Goal: Find specific fact: Find contact information

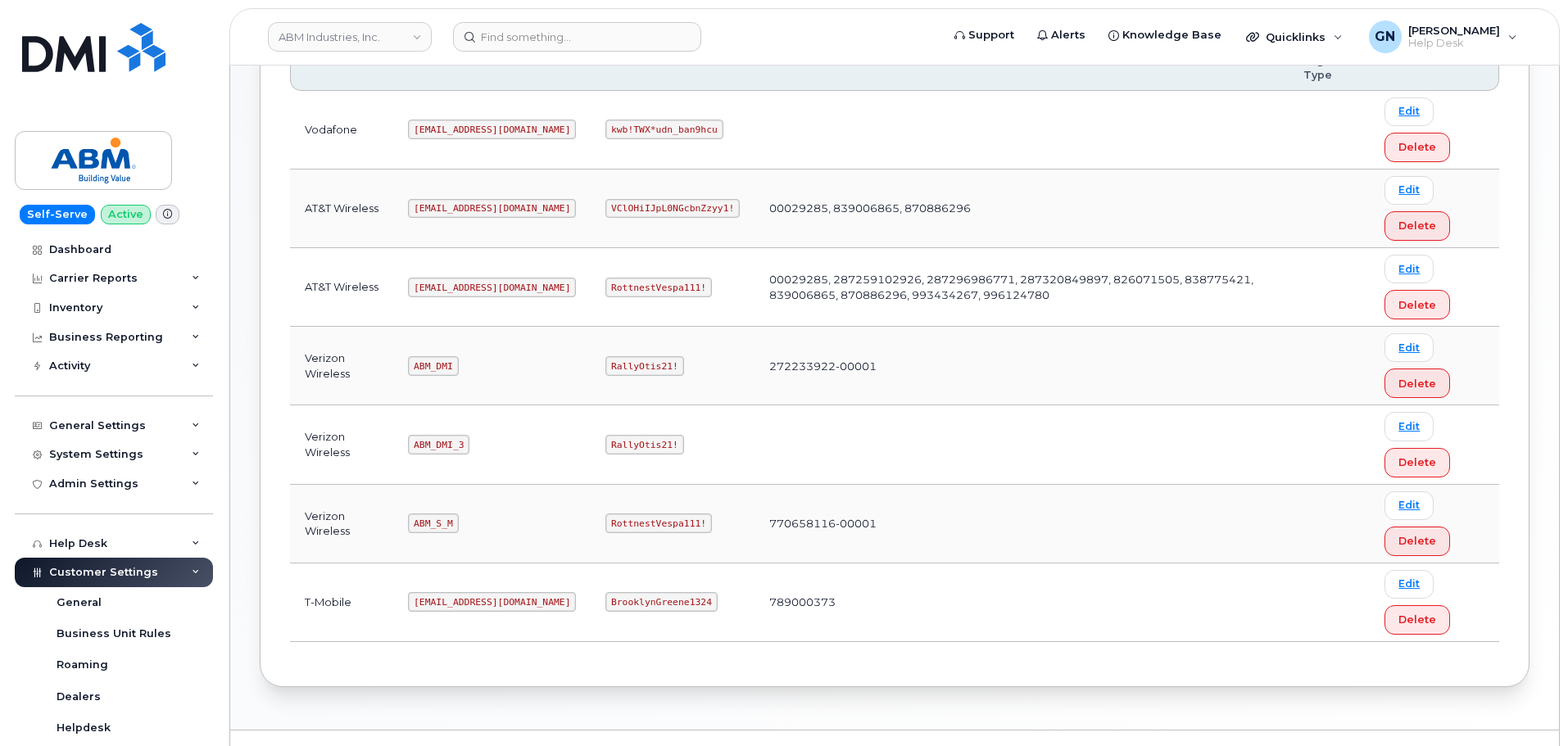
scroll to position [328, 0]
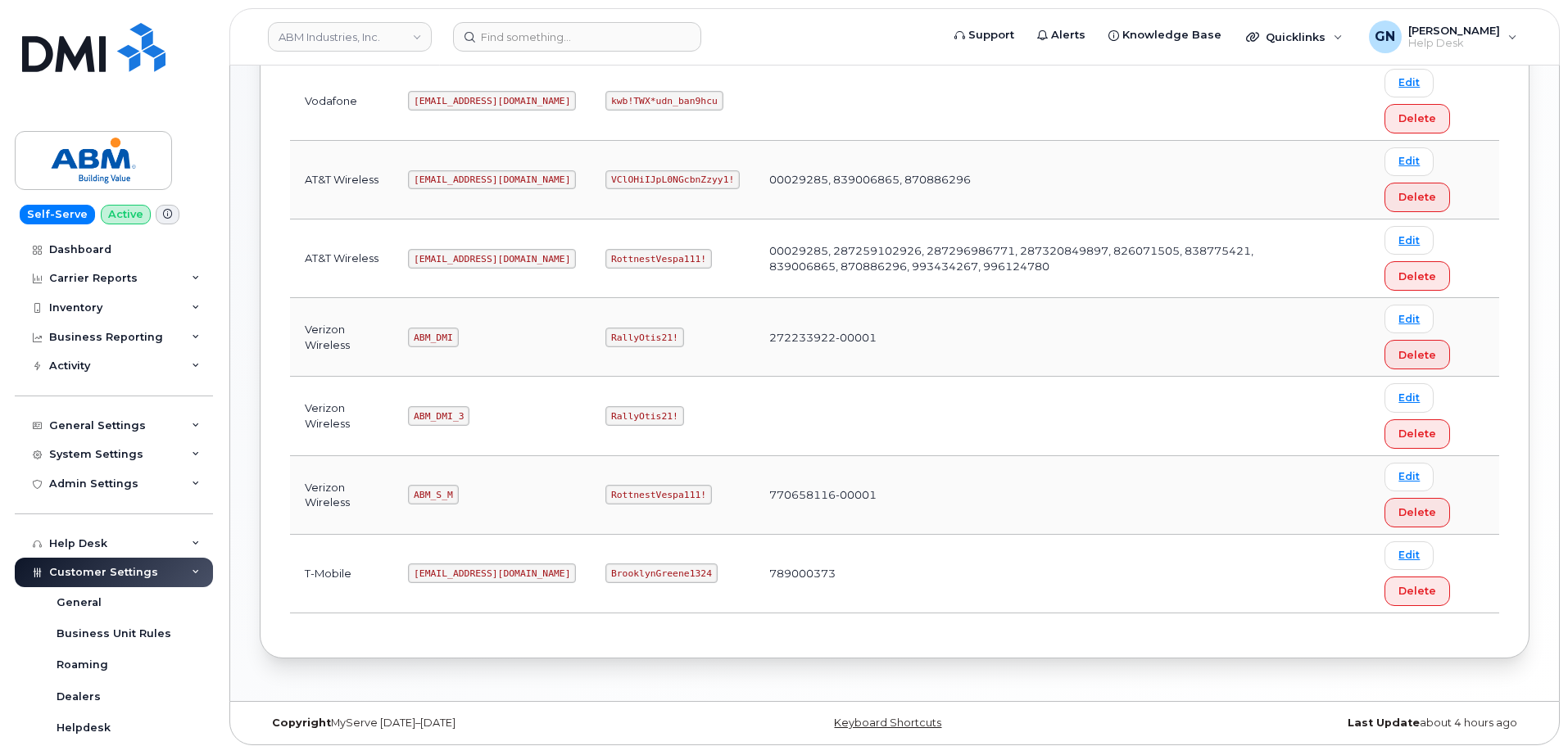
click at [454, 257] on code "abm@dminc.com" at bounding box center [491, 258] width 168 height 19
copy code "abm@dminc.com"
click at [606, 258] on code "RottnestVespa111!" at bounding box center [658, 258] width 106 height 19
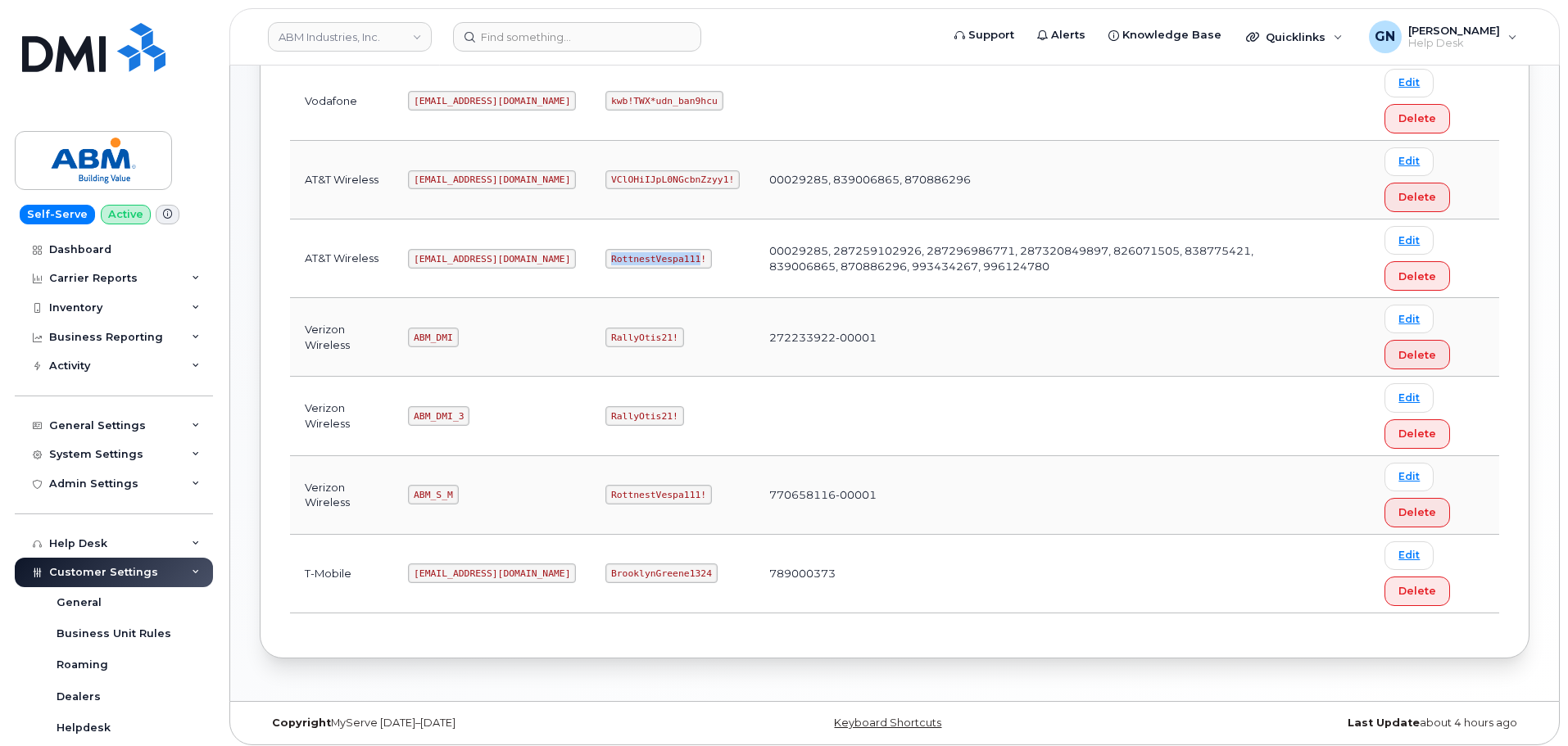
click at [606, 258] on code "RottnestVespa111!" at bounding box center [658, 258] width 106 height 19
copy code "RottnestVespa111!"
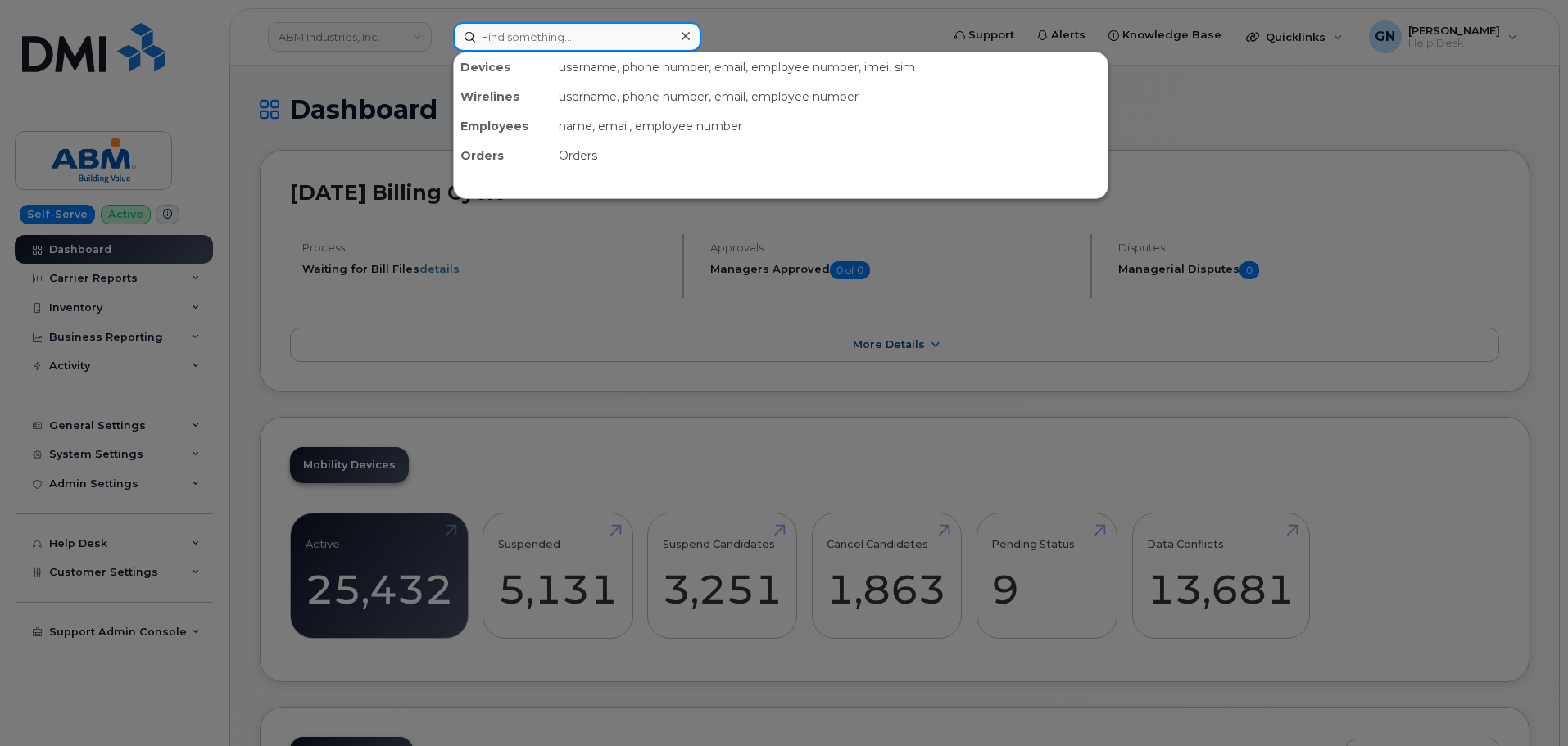
click at [624, 40] on input at bounding box center [577, 37] width 248 height 30
paste input "9124122742"
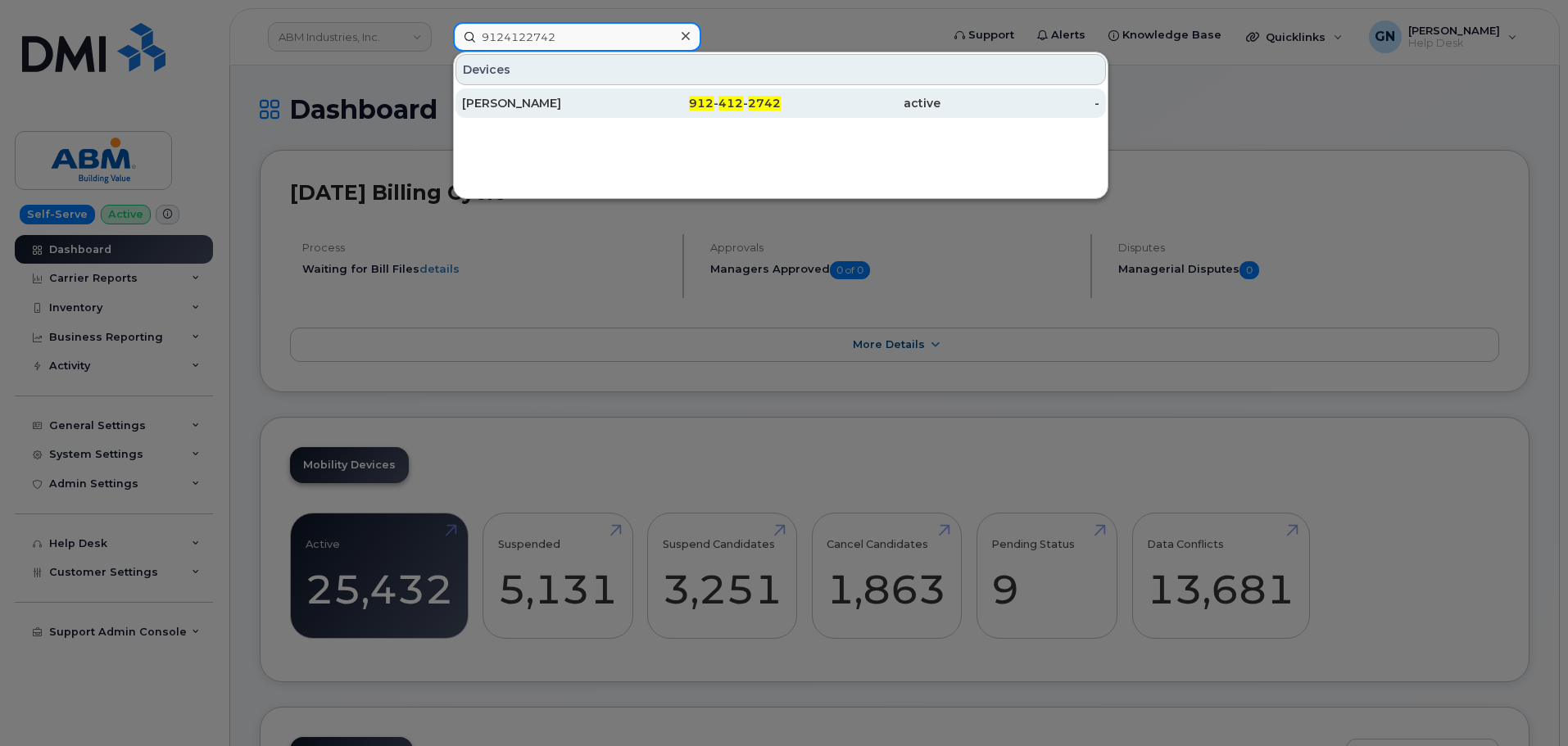
type input "9124122742"
click at [621, 95] on div "Charles Harrison" at bounding box center [701, 104] width 160 height 30
click at [645, 106] on div "912 - 412 - 2742" at bounding box center [701, 103] width 160 height 17
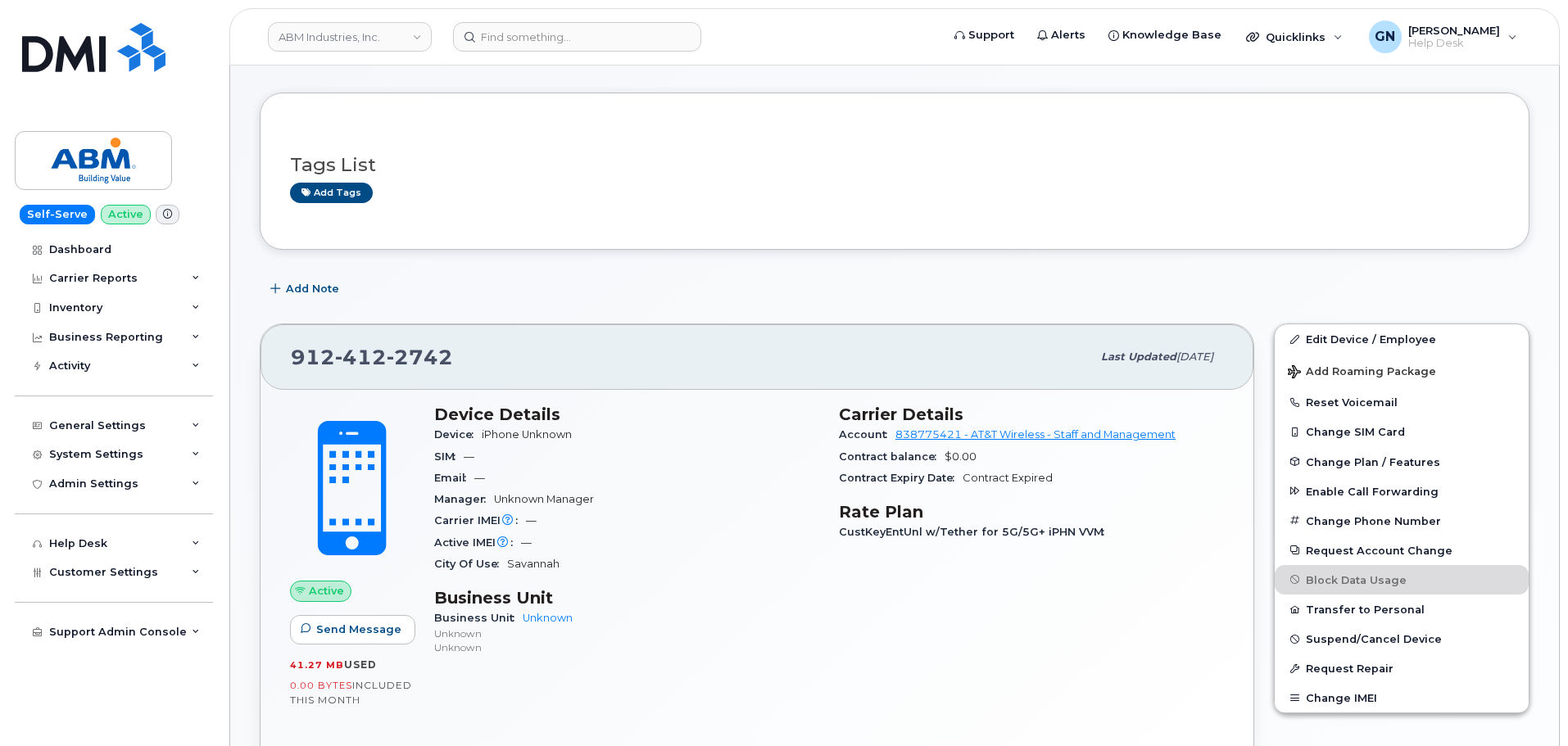
scroll to position [82, 0]
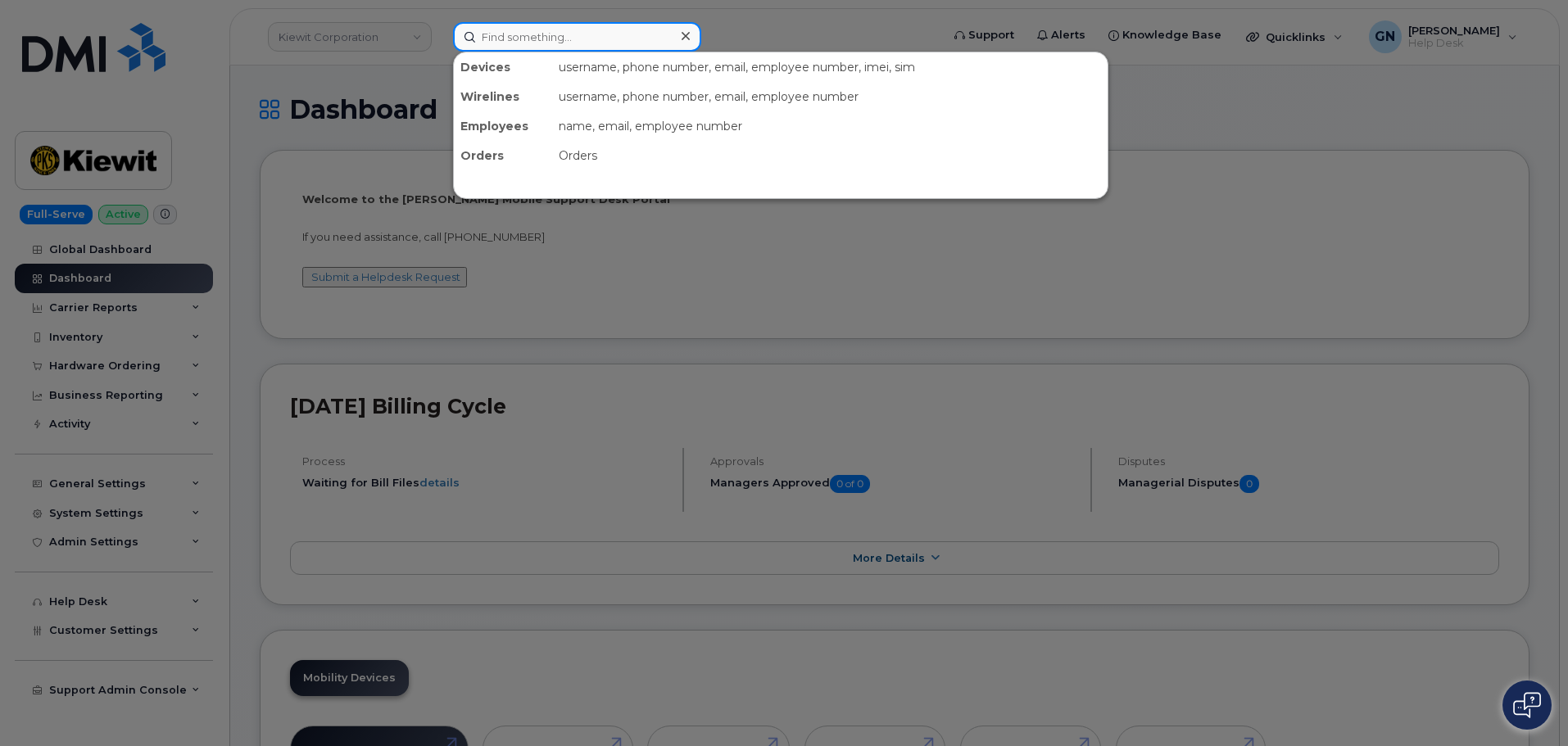
click at [563, 38] on input at bounding box center [577, 37] width 248 height 30
paste input "6616190069"
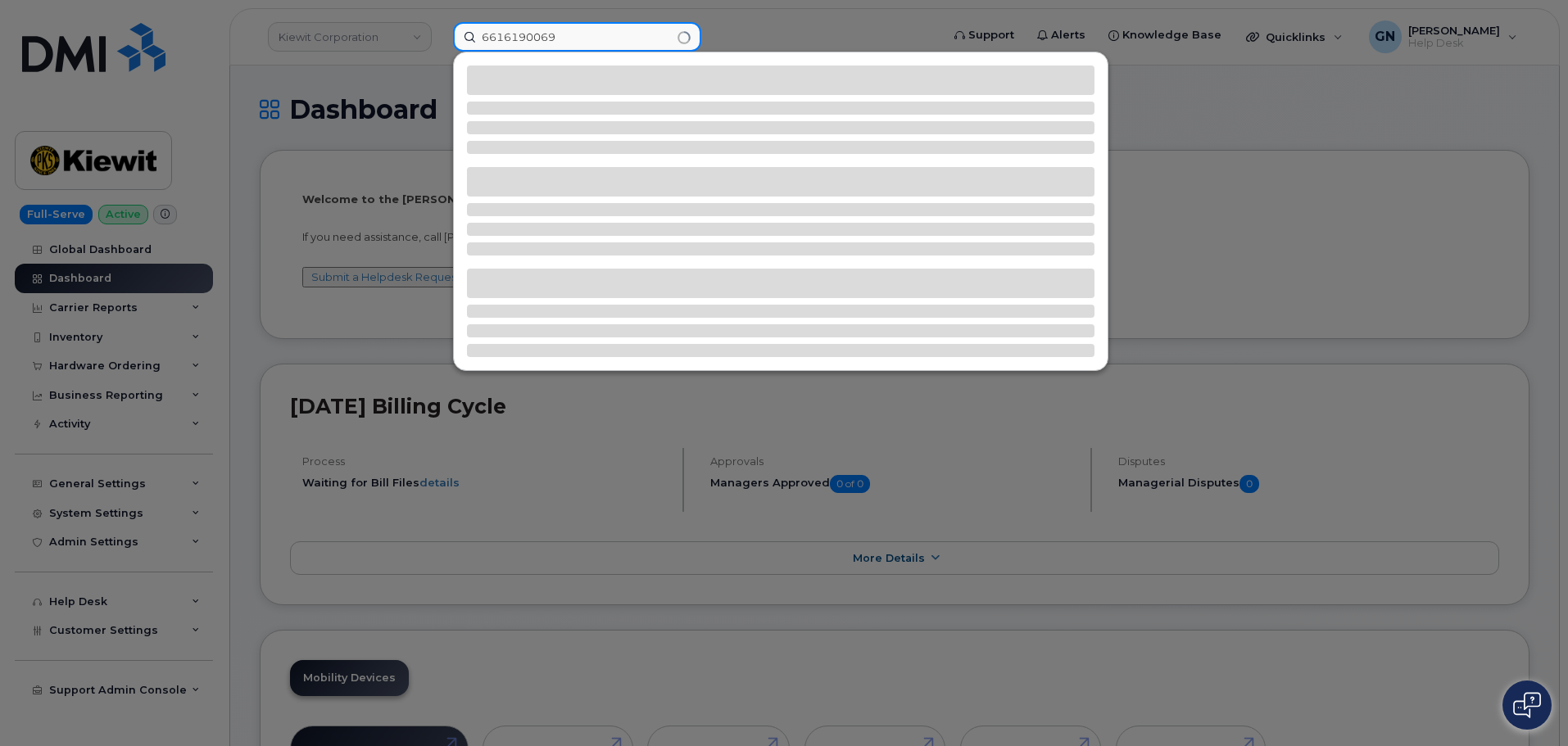
type input "6616190069"
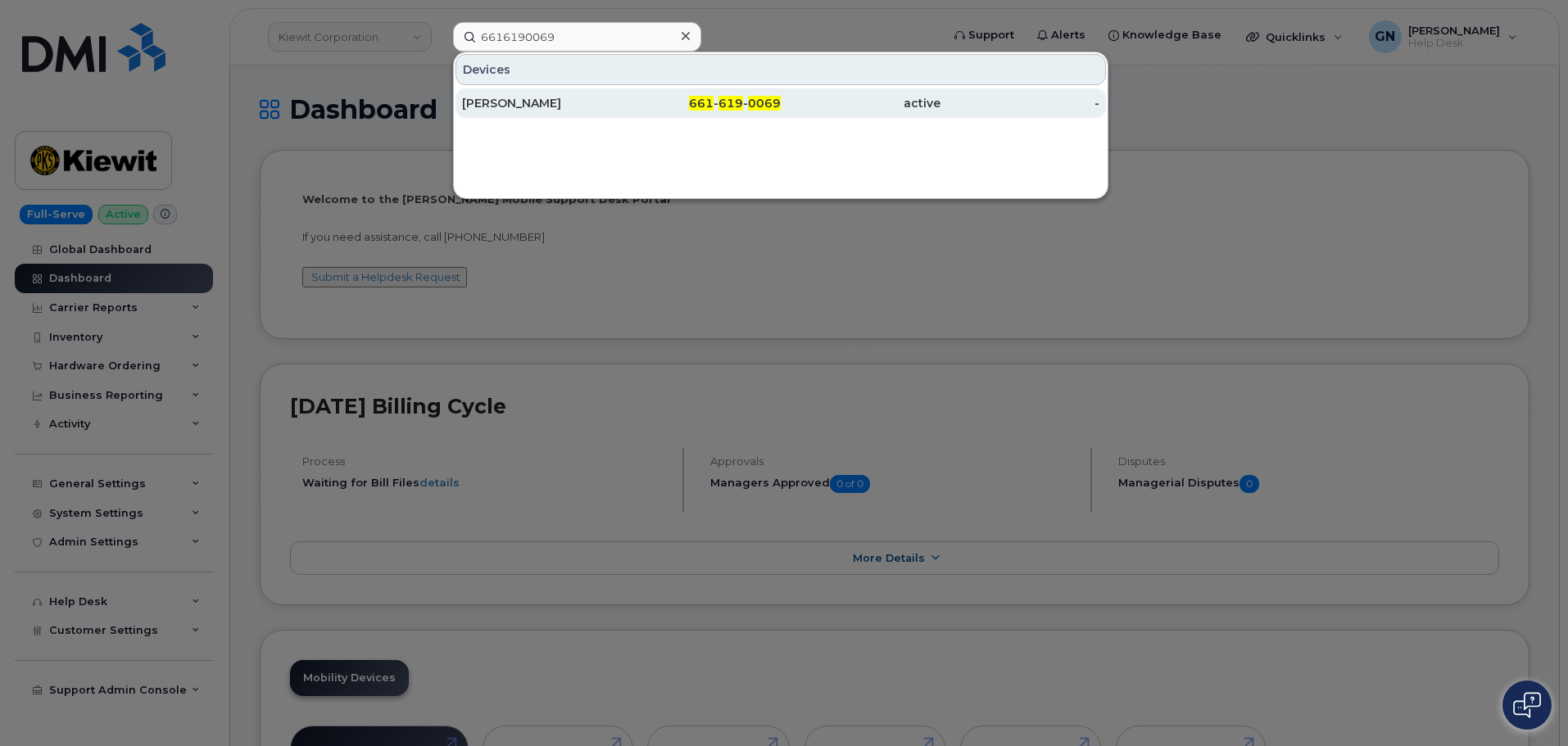
click at [780, 114] on div "661 - 619 - 0069" at bounding box center [860, 104] width 160 height 30
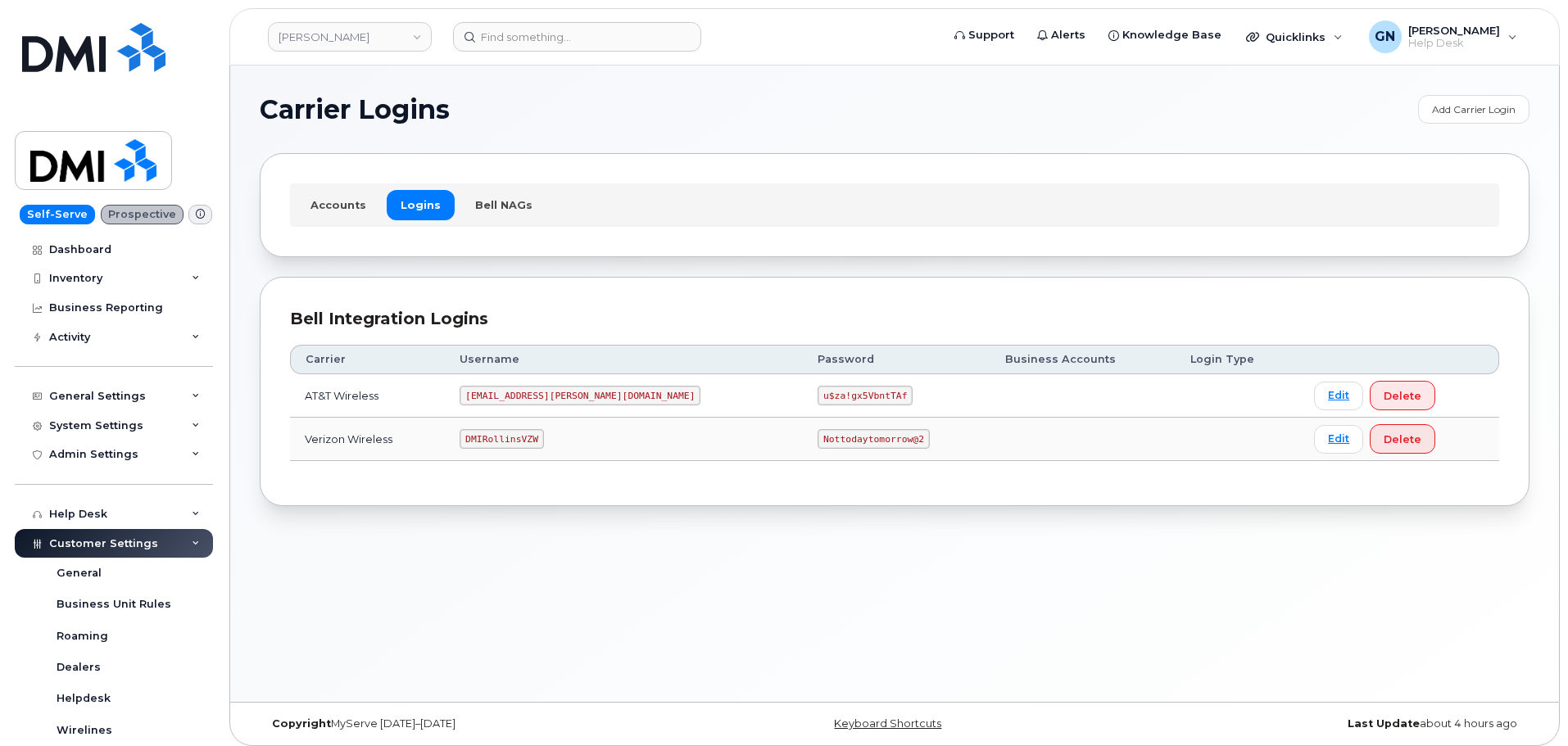
click at [501, 437] on code "DMIRollinsVZW" at bounding box center [501, 438] width 83 height 19
copy code "DMIRollinsVZW"
click at [817, 438] on code "Nottodaytomorrow@2" at bounding box center [873, 438] width 112 height 19
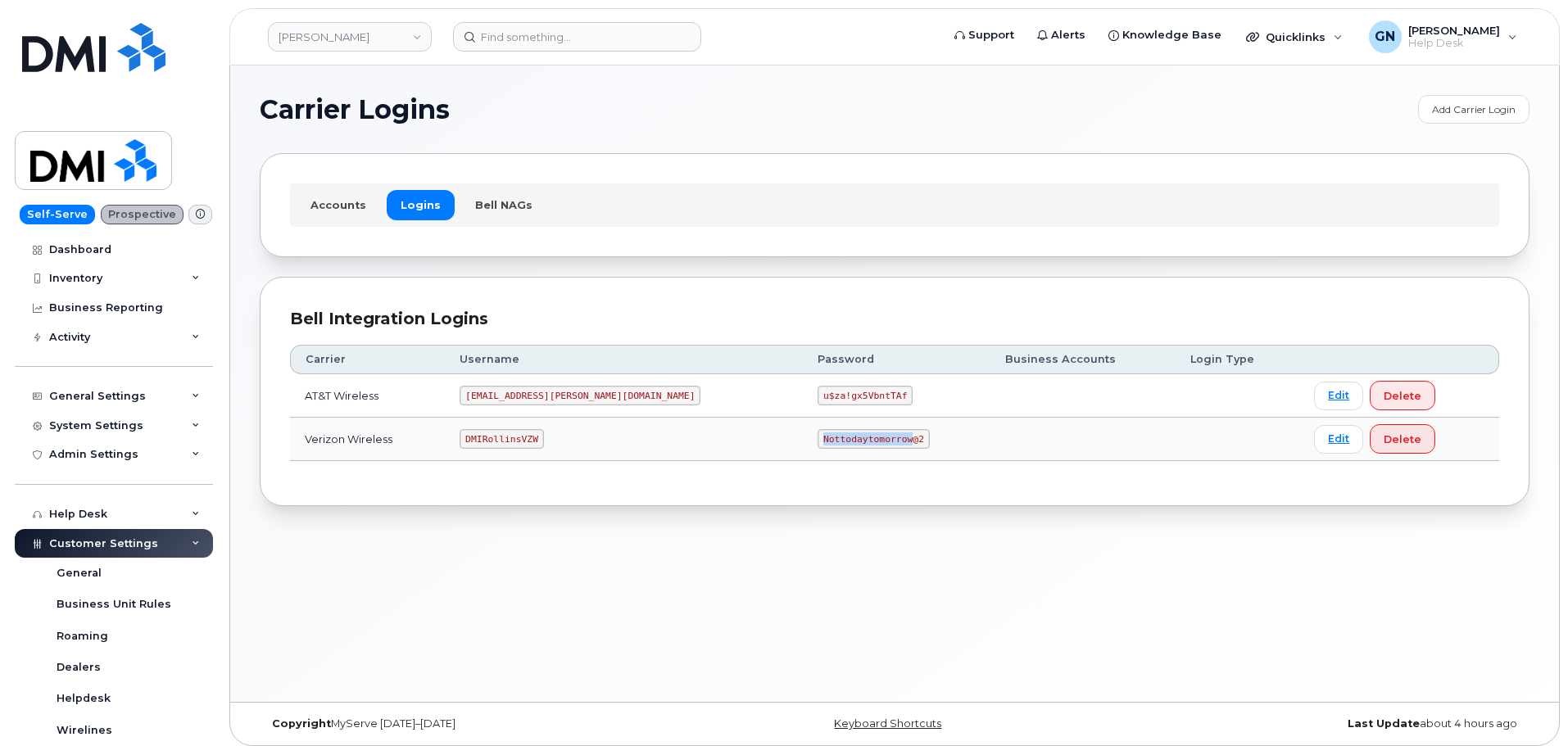
click at [817, 438] on code "Nottodaytomorrow@2" at bounding box center [873, 438] width 112 height 19
copy code "Nottodaytomorrow@2"
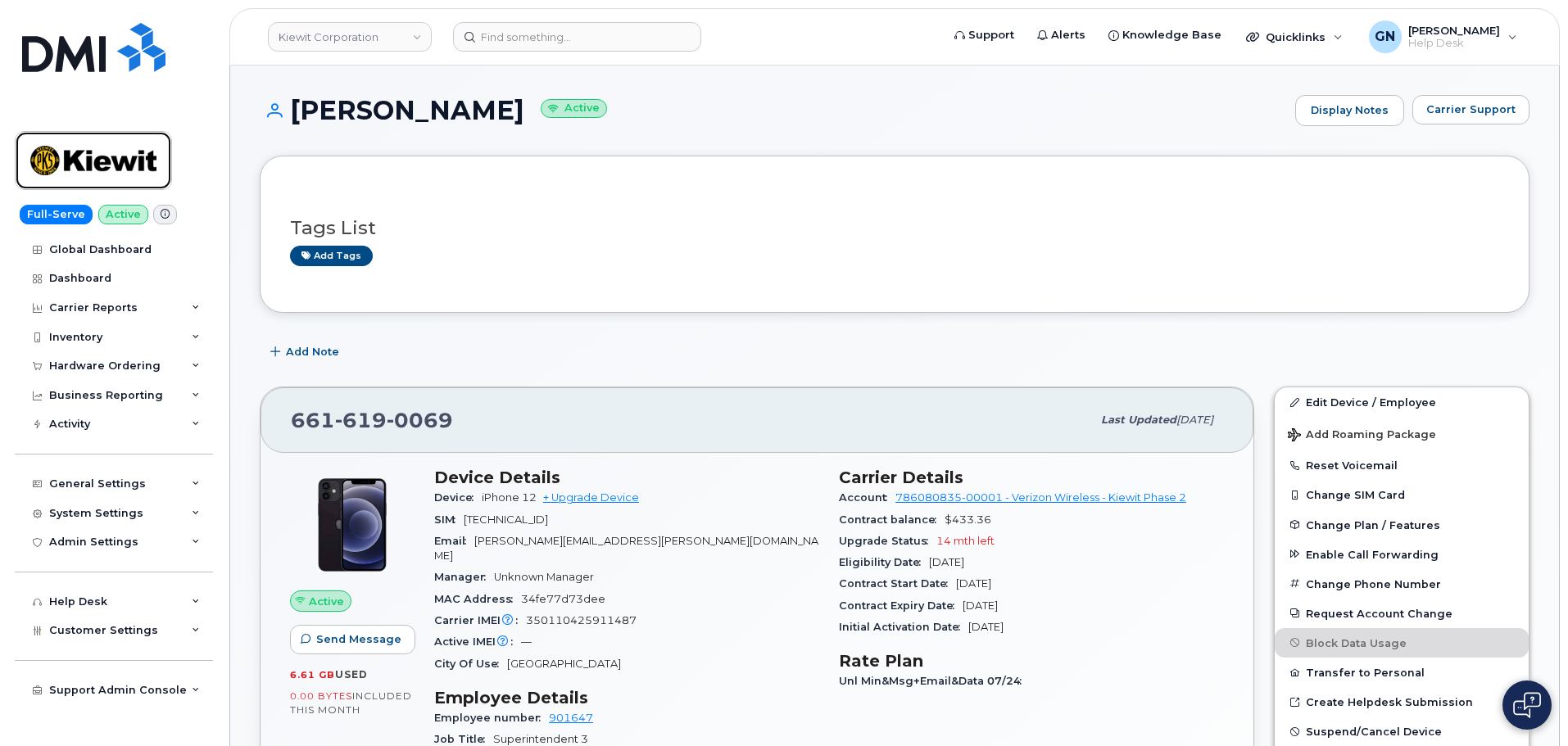
click at [136, 151] on img at bounding box center [93, 161] width 127 height 47
